Goal: Entertainment & Leisure: Consume media (video, audio)

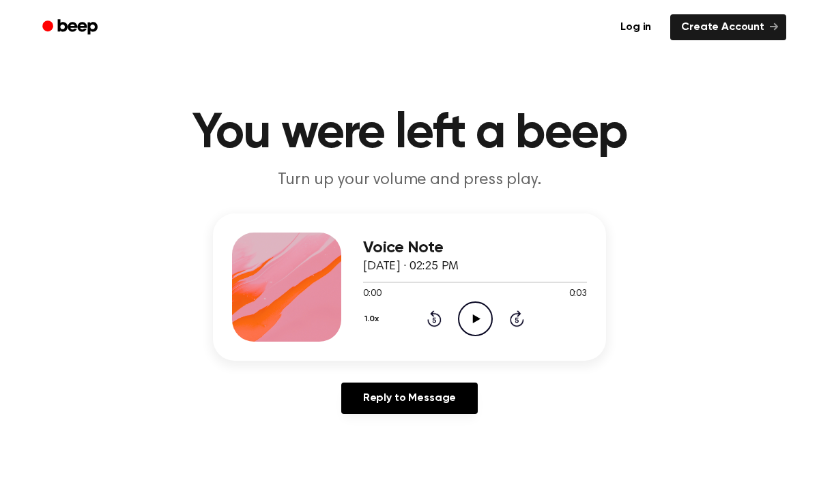
click at [467, 321] on icon "Play Audio" at bounding box center [475, 319] width 35 height 35
click at [478, 319] on icon at bounding box center [476, 318] width 8 height 9
click at [478, 319] on icon at bounding box center [475, 318] width 6 height 9
click at [478, 319] on icon at bounding box center [476, 318] width 8 height 9
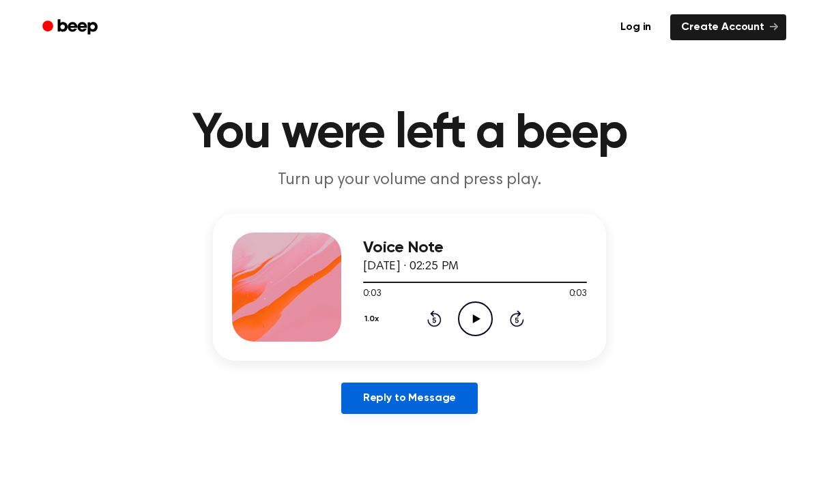
click at [409, 395] on link "Reply to Message" at bounding box center [409, 398] width 136 height 31
click at [384, 394] on link "Reply to Message" at bounding box center [409, 398] width 136 height 31
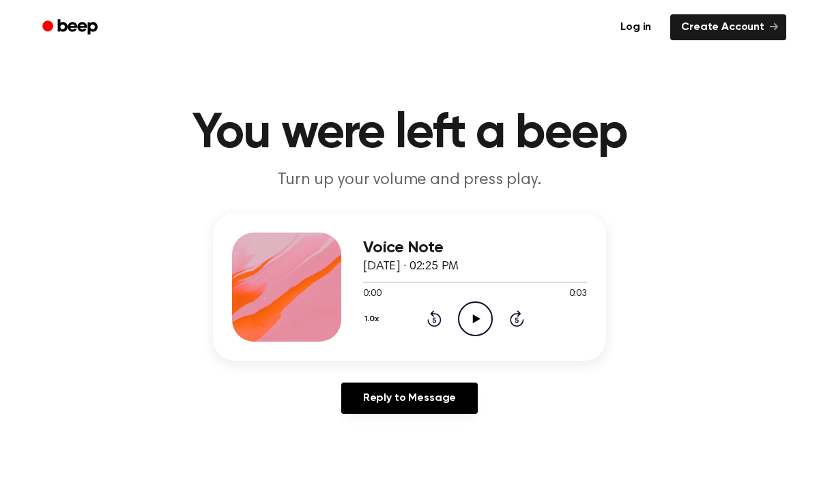
click at [471, 322] on icon "Play Audio" at bounding box center [475, 319] width 35 height 35
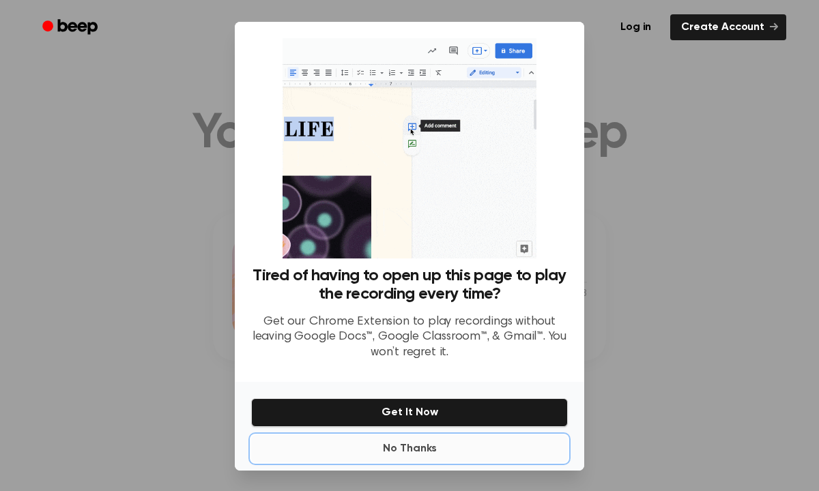
click at [425, 448] on button "No Thanks" at bounding box center [409, 448] width 317 height 27
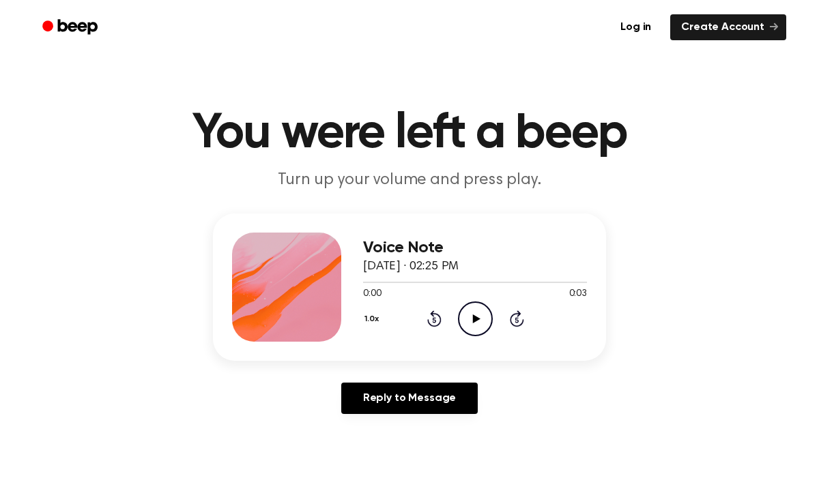
click at [475, 315] on icon "Play Audio" at bounding box center [475, 319] width 35 height 35
click at [475, 315] on icon "Pause Audio" at bounding box center [475, 319] width 35 height 35
click at [475, 315] on icon "Play Audio" at bounding box center [475, 319] width 35 height 35
click at [467, 311] on icon "Play Audio" at bounding box center [475, 319] width 35 height 35
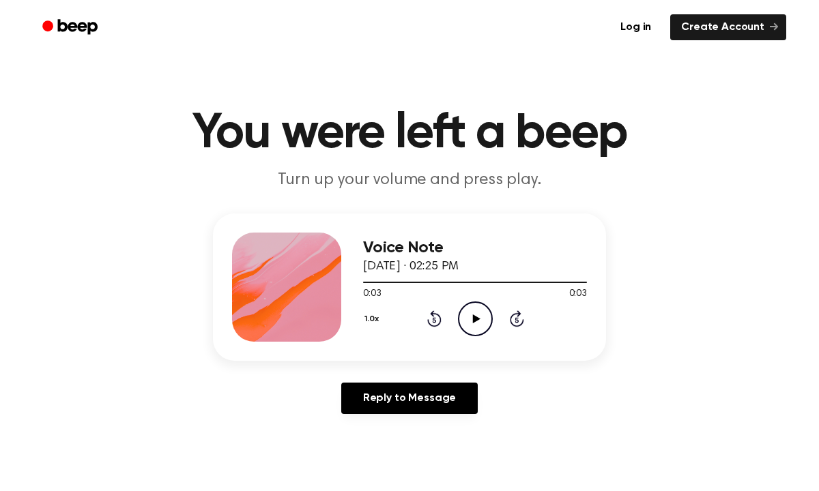
click at [466, 310] on icon "Play Audio" at bounding box center [475, 319] width 35 height 35
click at [482, 313] on icon "Play Audio" at bounding box center [475, 319] width 35 height 35
